Goal: Information Seeking & Learning: Find specific fact

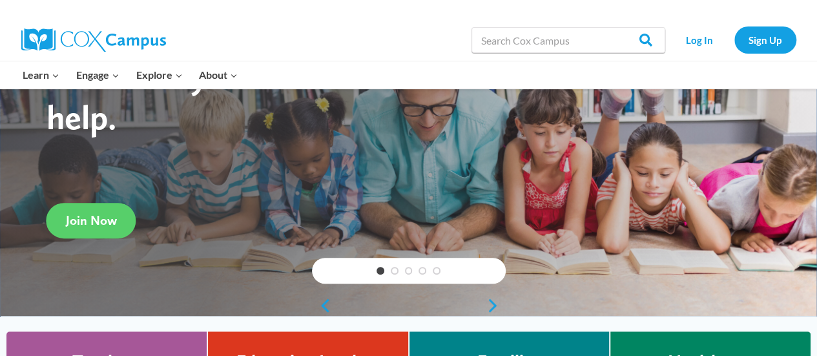
scroll to position [121, 0]
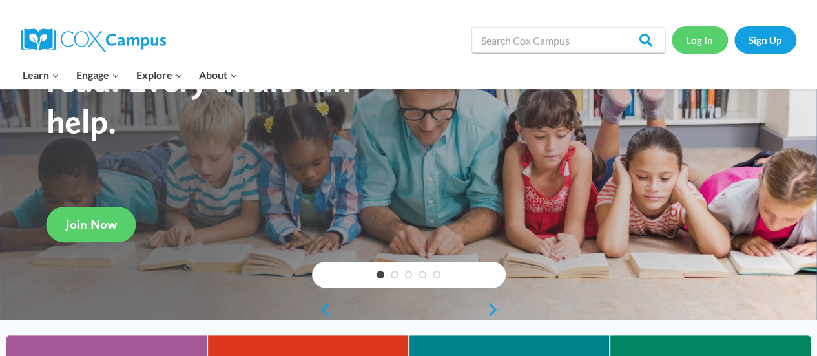
click at [707, 43] on link "Log In" at bounding box center [700, 39] width 56 height 26
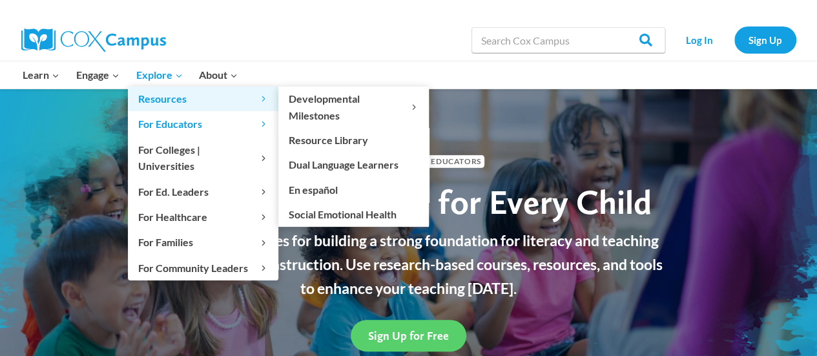
click at [159, 103] on span "Resources Expand" at bounding box center [203, 98] width 130 height 17
click at [161, 107] on link "Resources Expand" at bounding box center [203, 99] width 151 height 25
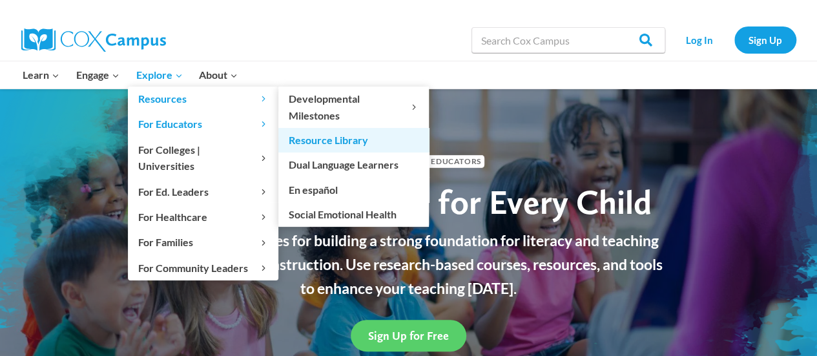
click at [326, 138] on link "Resource Library" at bounding box center [353, 140] width 151 height 25
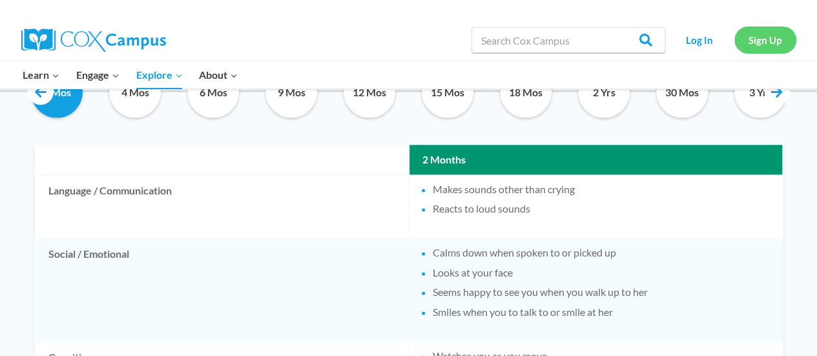
scroll to position [105, 0]
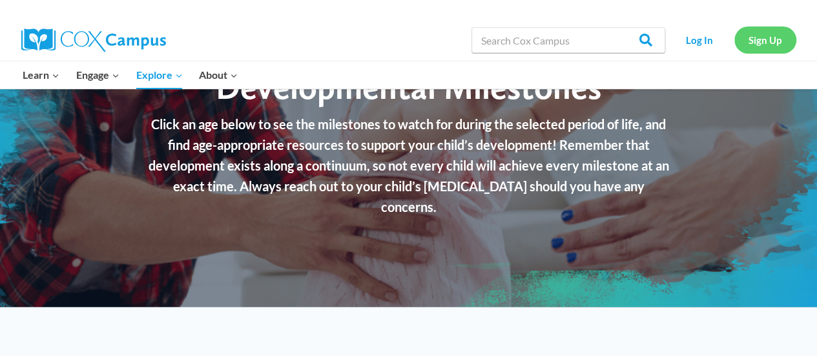
drag, startPoint x: 822, startPoint y: 36, endPoint x: 765, endPoint y: 32, distance: 57.0
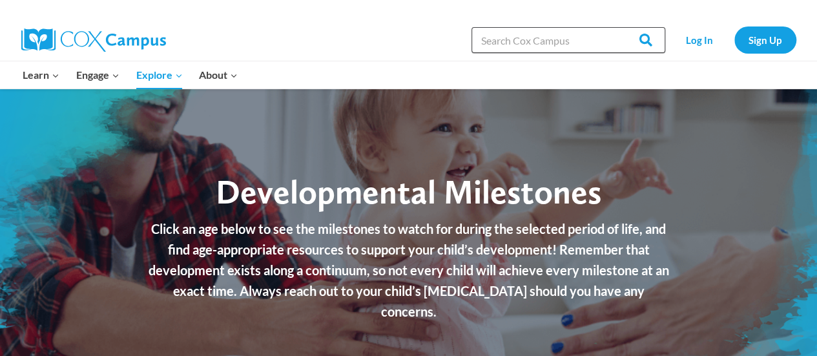
click at [545, 42] on input "Search in [URL][DOMAIN_NAME]" at bounding box center [569, 40] width 194 height 26
click at [501, 51] on input "a" at bounding box center [569, 40] width 194 height 26
type input "alphabet"
click at [615, 27] on input "Search" at bounding box center [640, 40] width 50 height 26
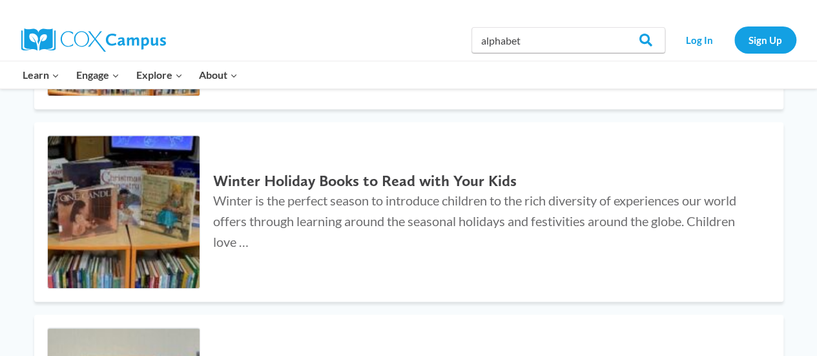
scroll to position [116, 0]
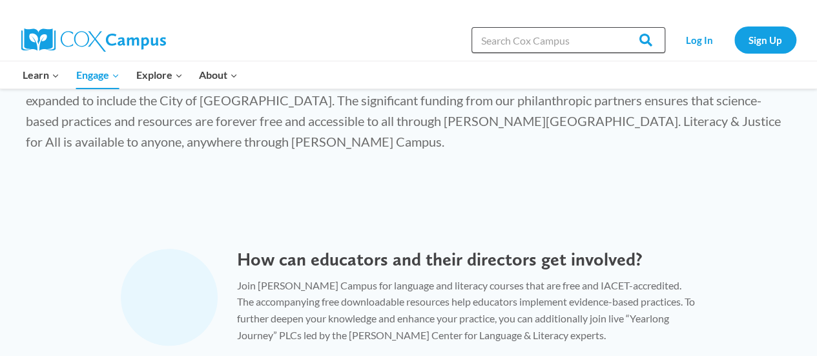
click at [588, 43] on input "Search in [URL][DOMAIN_NAME]" at bounding box center [569, 40] width 194 height 26
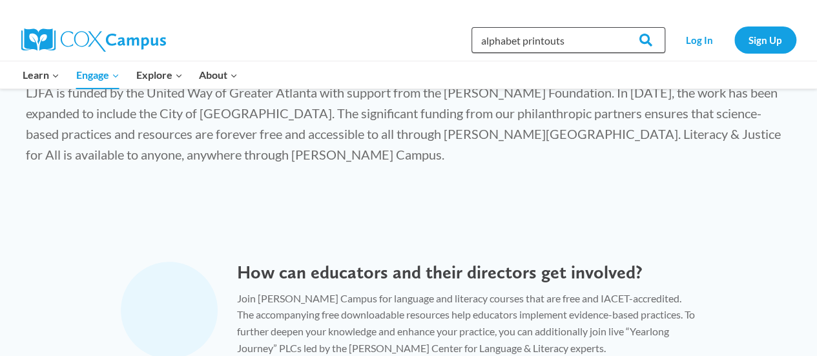
type input "alphabet printouts"
click at [615, 27] on input "Search" at bounding box center [640, 40] width 50 height 26
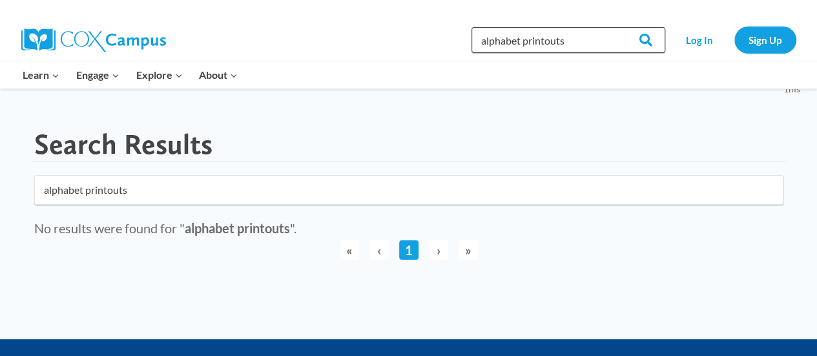
click at [583, 45] on input "alphabet printouts" at bounding box center [569, 40] width 194 height 26
type input "alphabet"
click at [615, 27] on input "Search" at bounding box center [640, 40] width 50 height 26
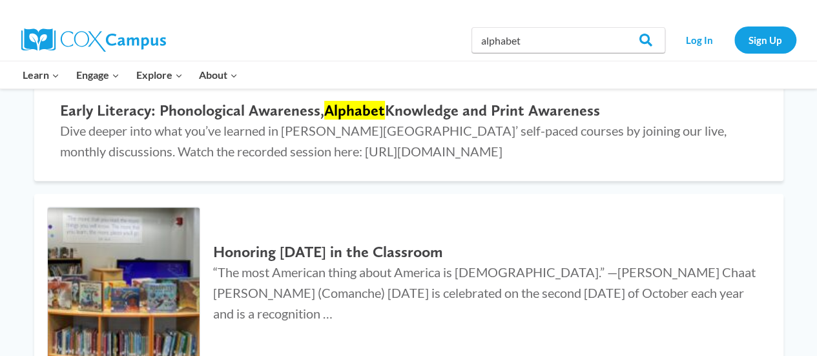
scroll to position [176, 0]
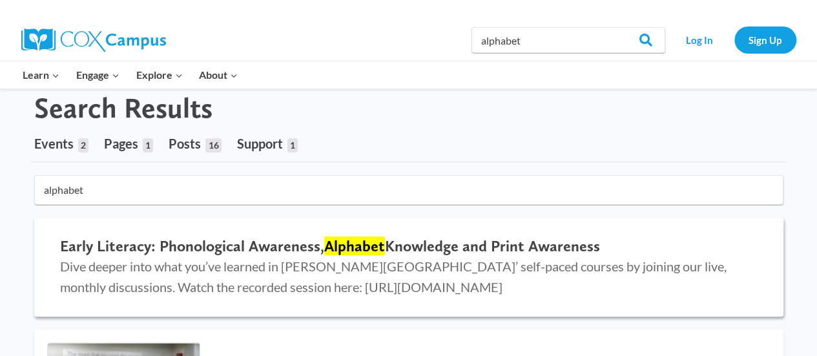
click at [731, 309] on link "Early Literacy: Phonological Awareness, Alphabet Knowledge and Print Awareness …" at bounding box center [408, 267] width 749 height 99
